Goal: Transaction & Acquisition: Obtain resource

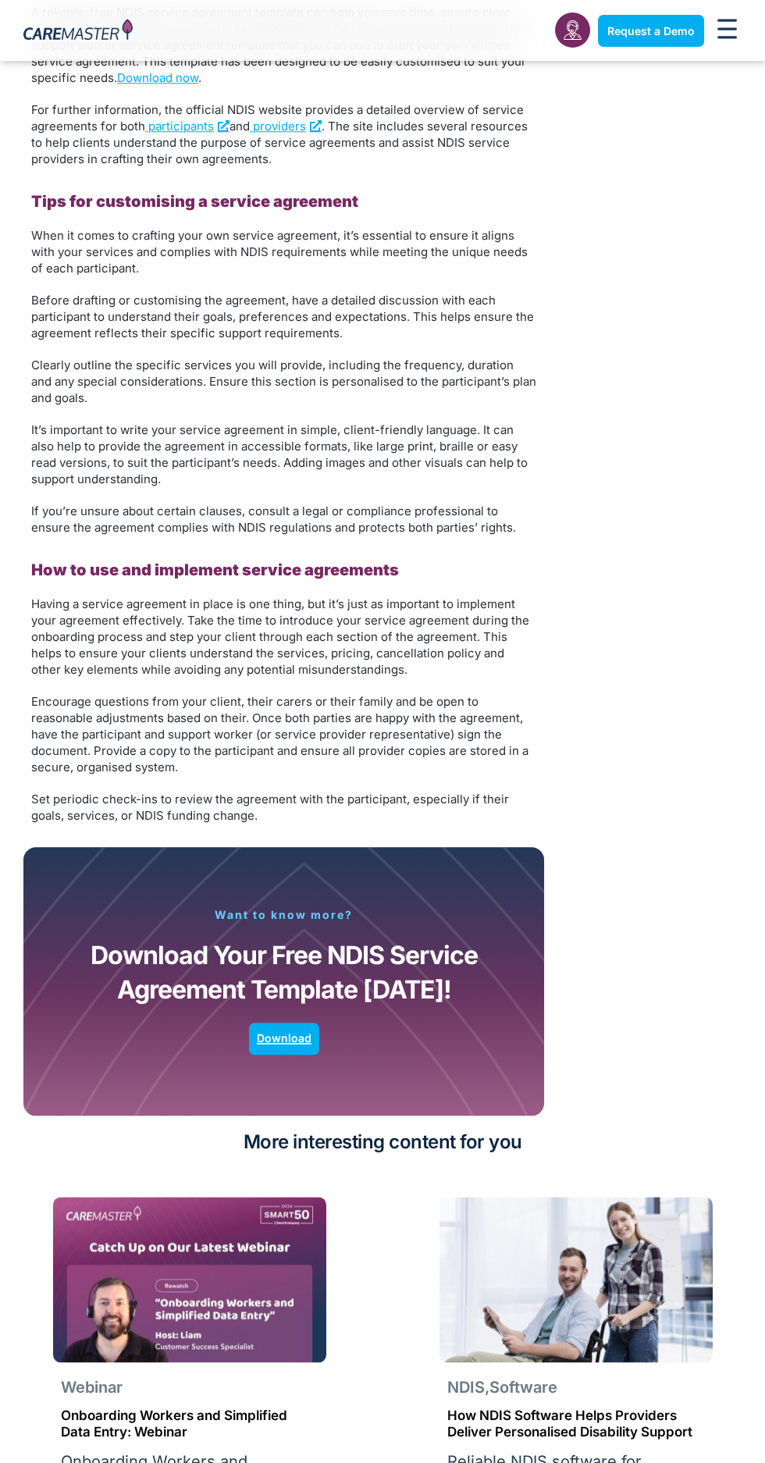
scroll to position [2108, 0]
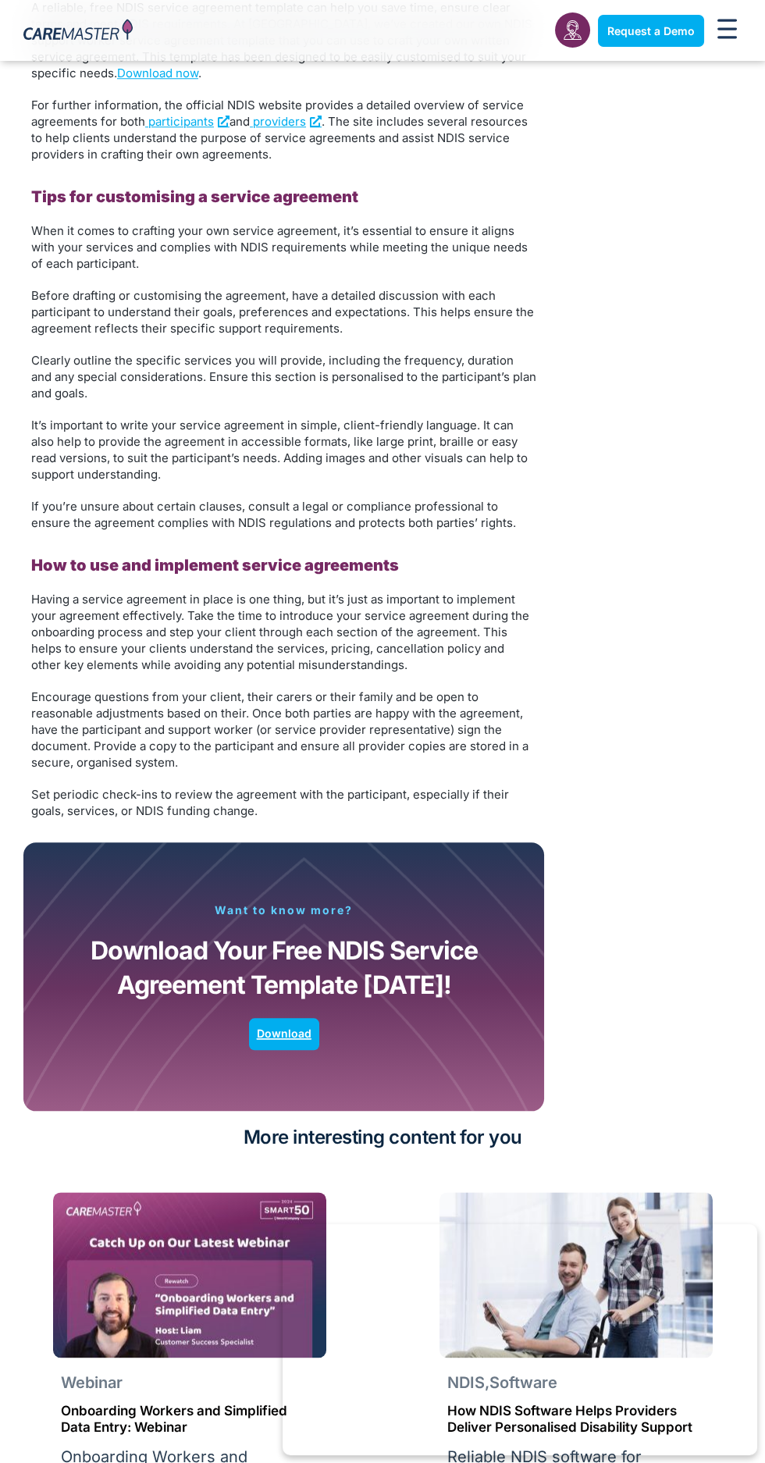
click at [262, 1028] on span "Download" at bounding box center [284, 1034] width 55 height 13
click at [267, 1018] on link "Download" at bounding box center [284, 1034] width 70 height 32
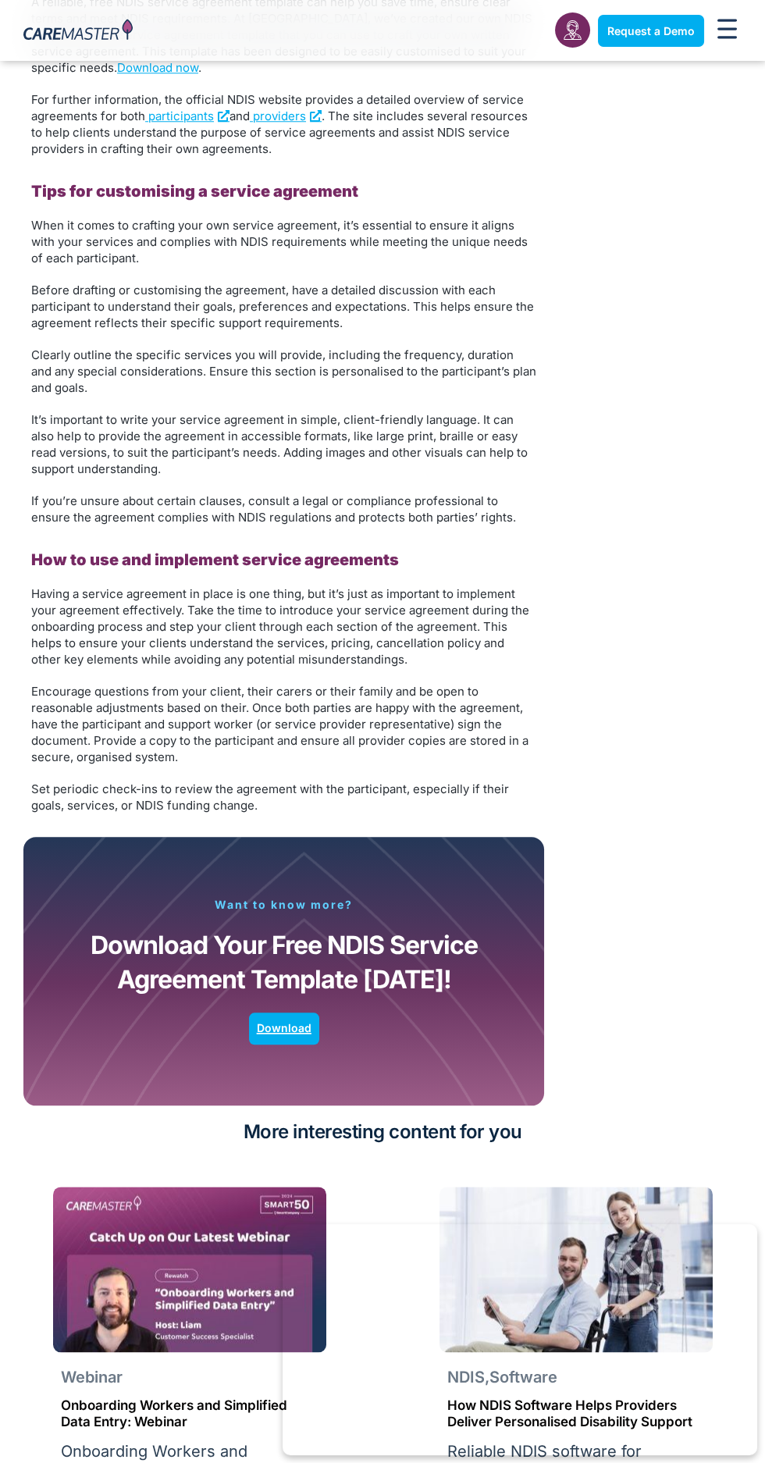
scroll to position [2116, 0]
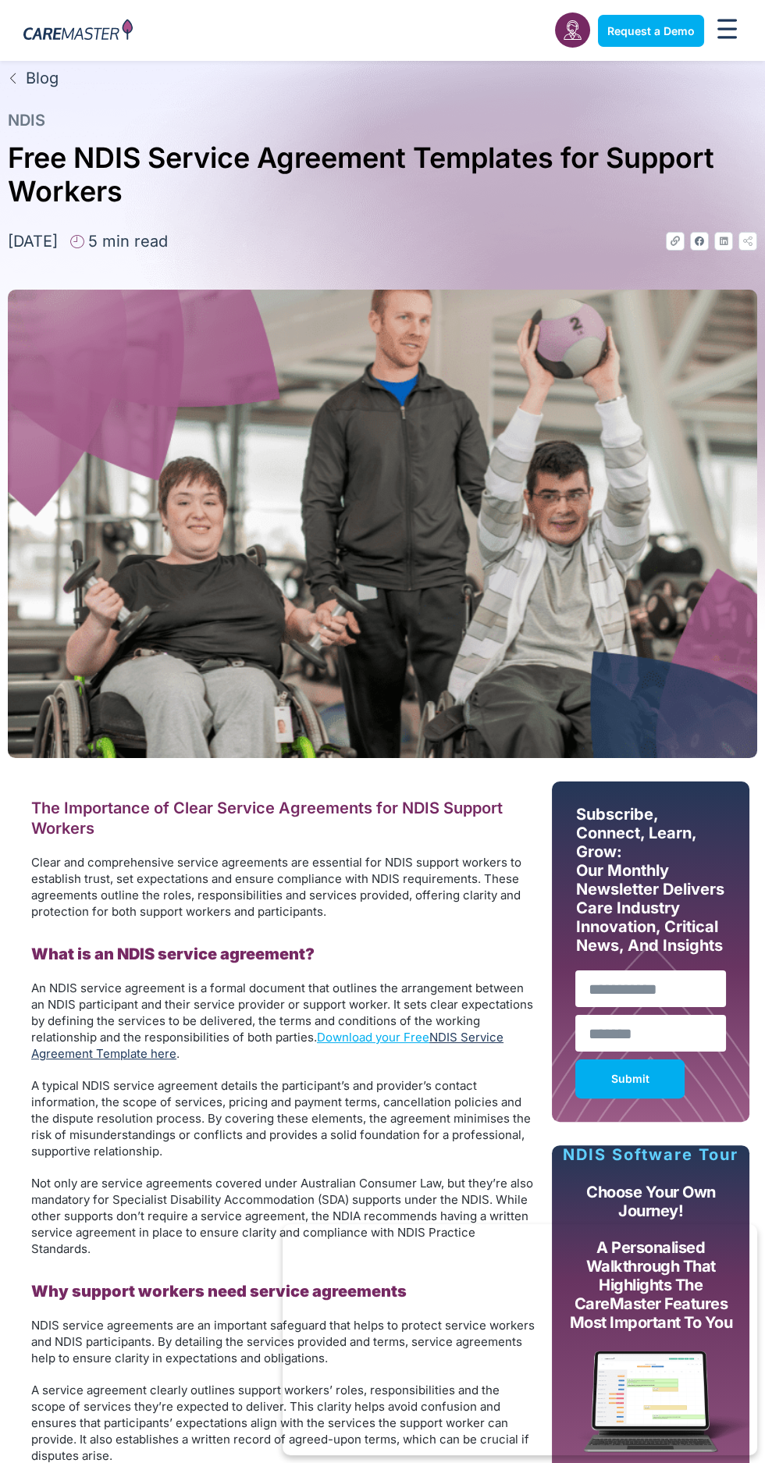
click at [446, 1037] on link "NDIS Service Agreement Template here" at bounding box center [267, 1045] width 472 height 31
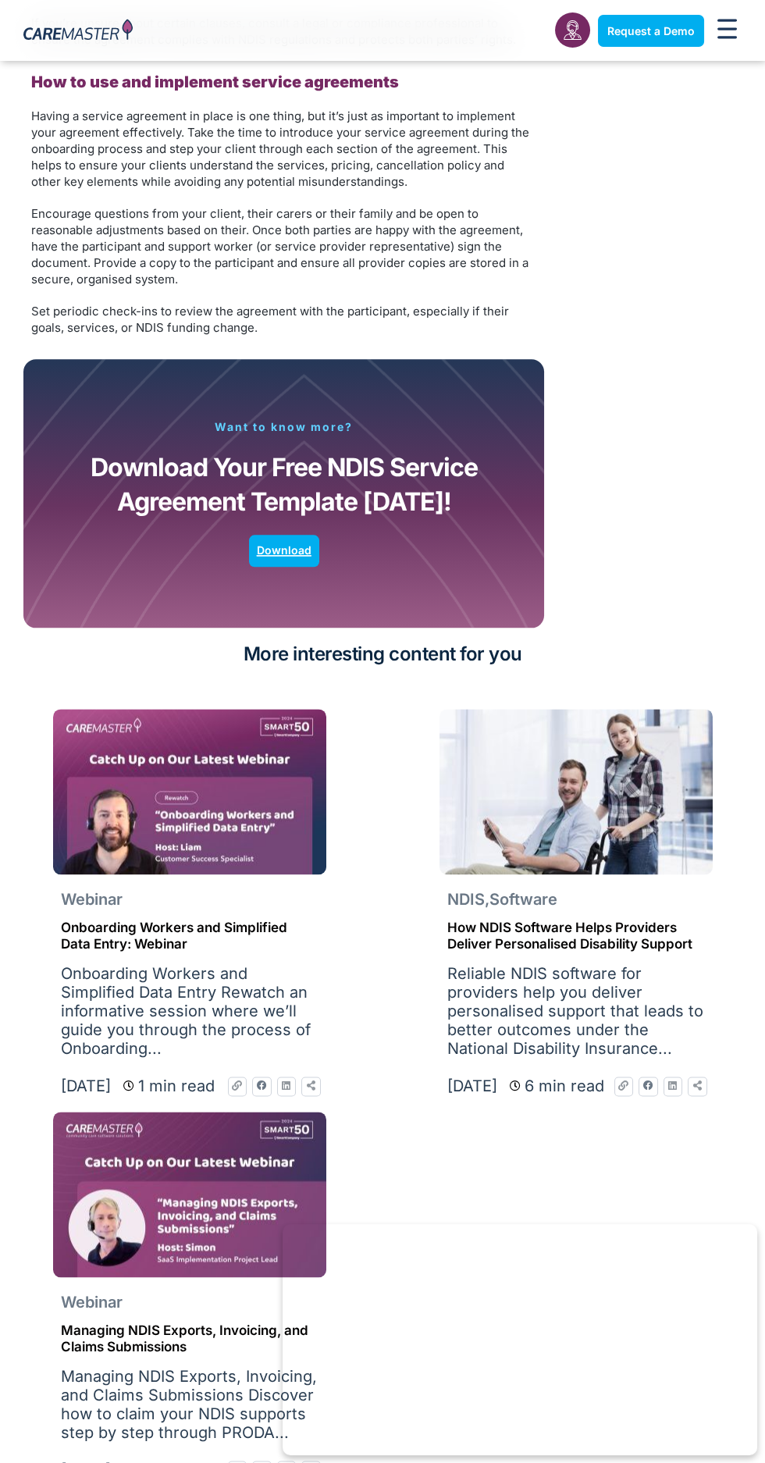
scroll to position [2595, 0]
